Goal: Go to known website: Go to known website

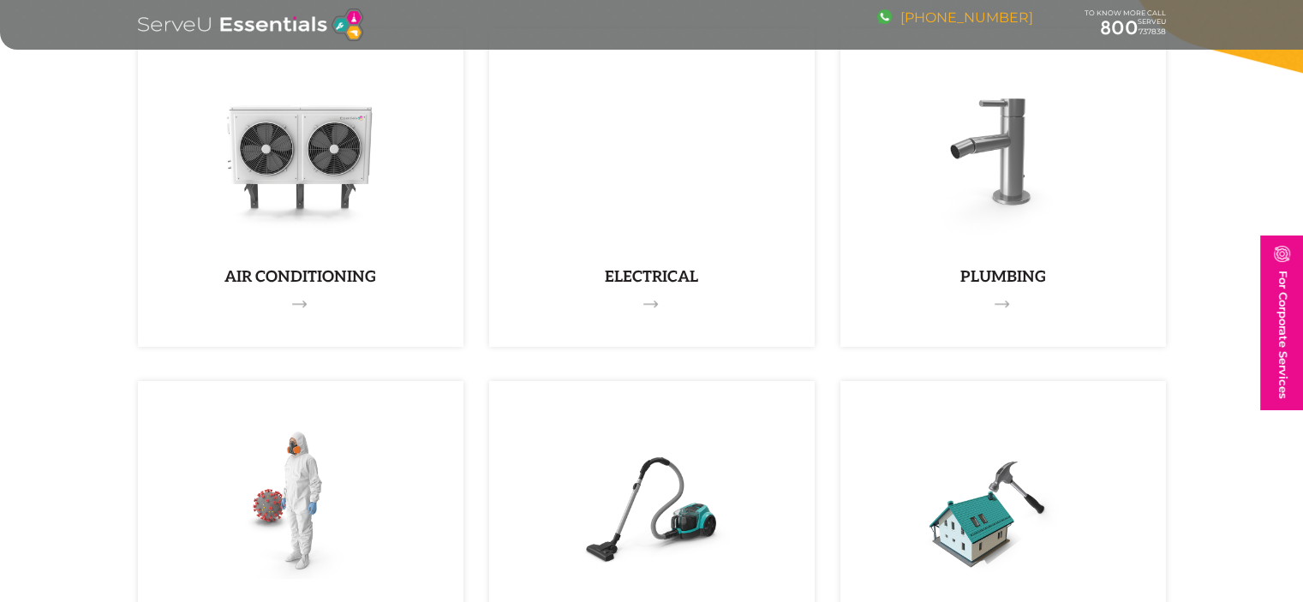
scroll to position [1110, 0]
